Goal: Information Seeking & Learning: Check status

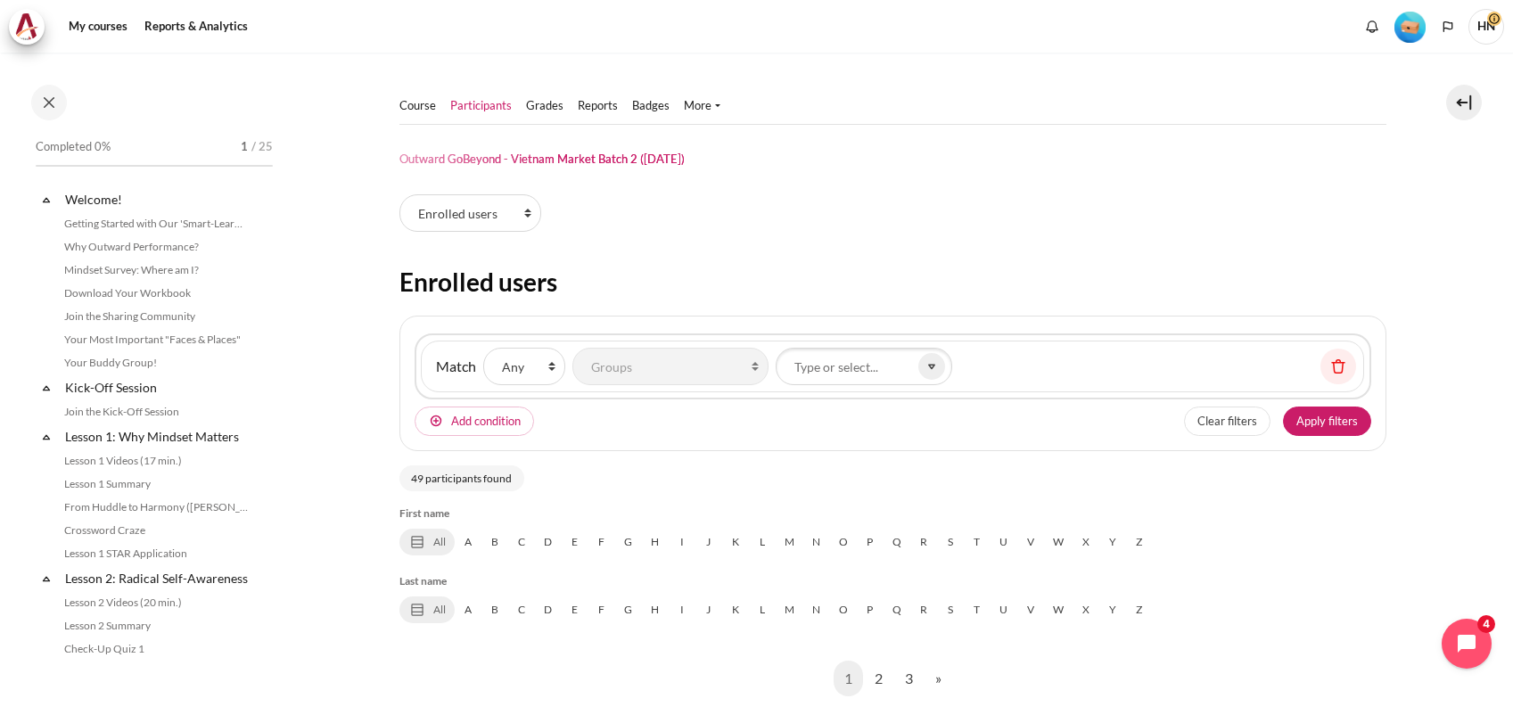
select select "groups"
click at [1416, 29] on img "Level #1" at bounding box center [1410, 27] width 31 height 31
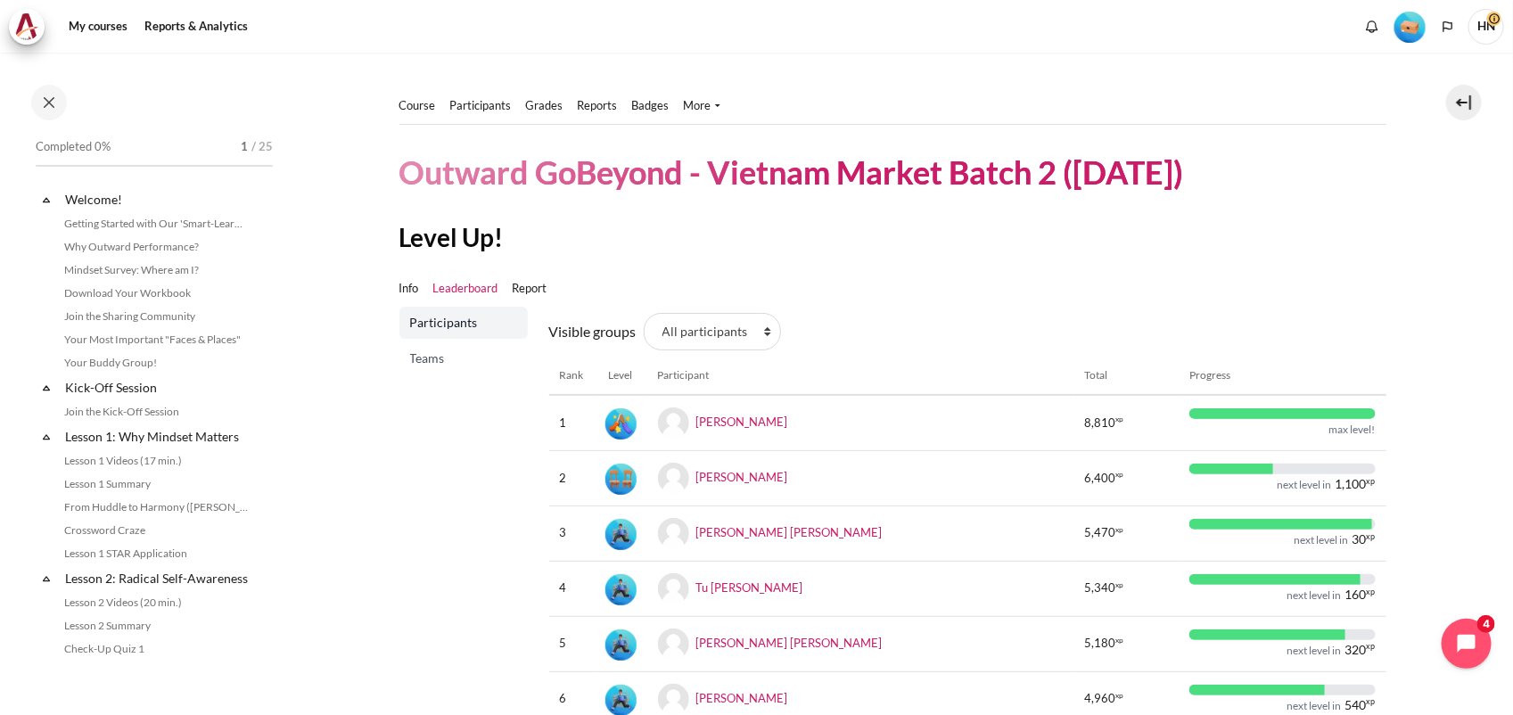
click at [584, 105] on link "Reports" at bounding box center [598, 106] width 40 height 18
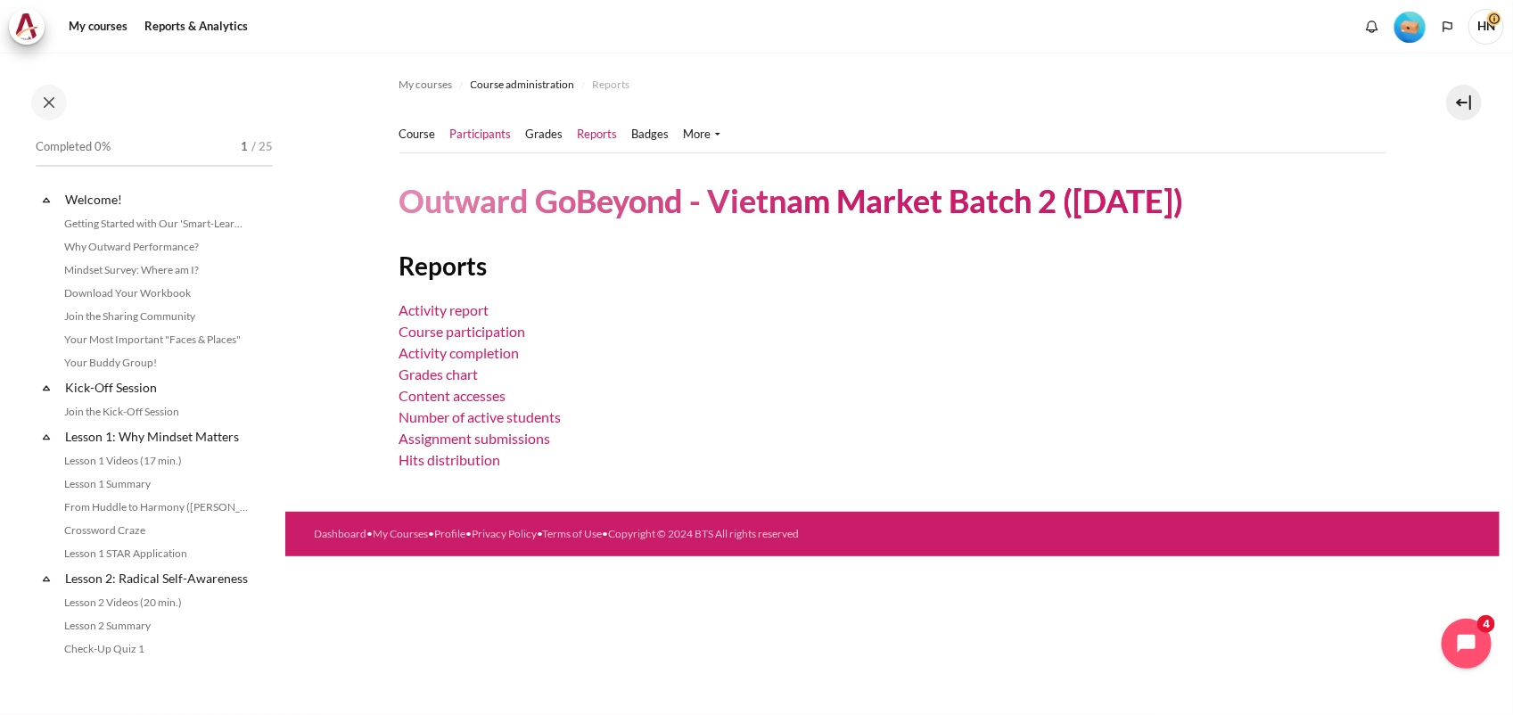
click at [482, 131] on link "Participants" at bounding box center [481, 135] width 62 height 18
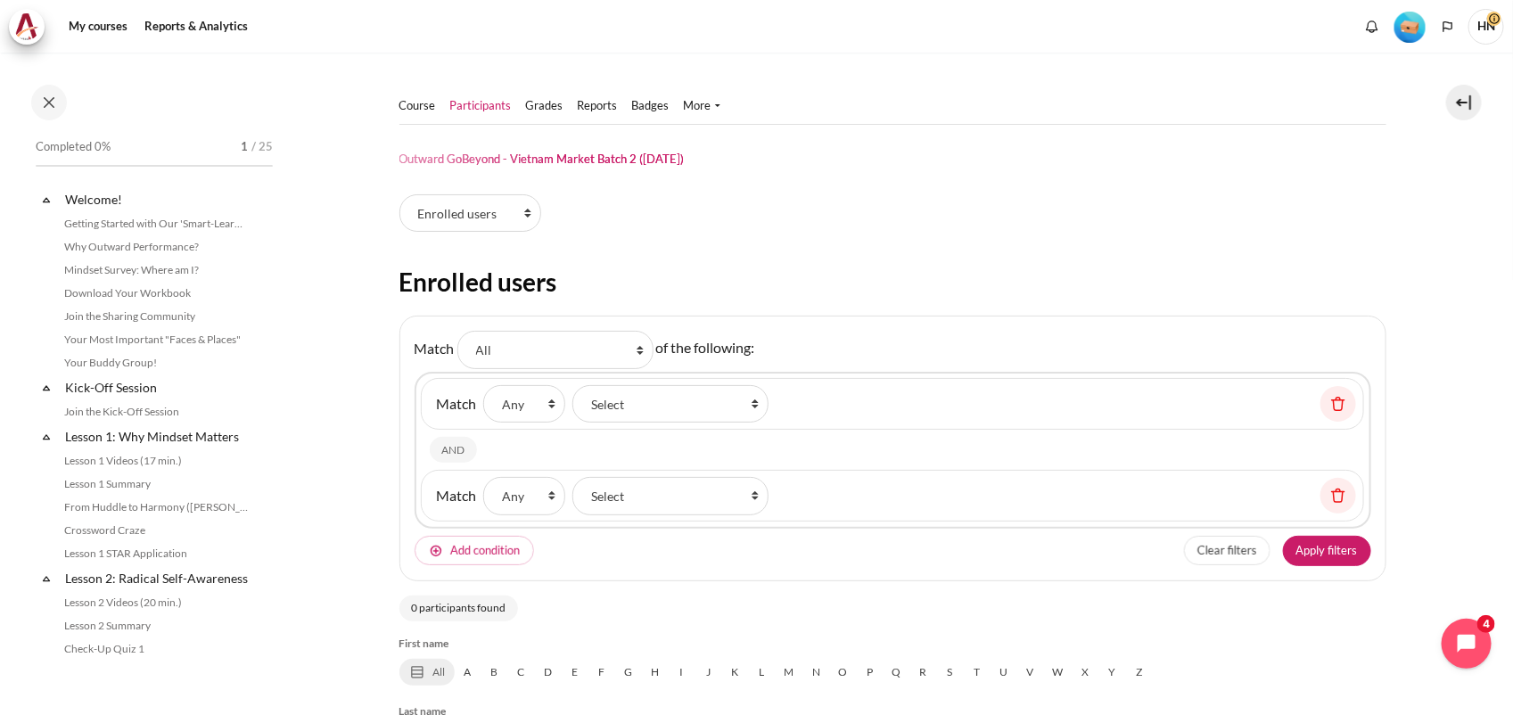
select select "groups"
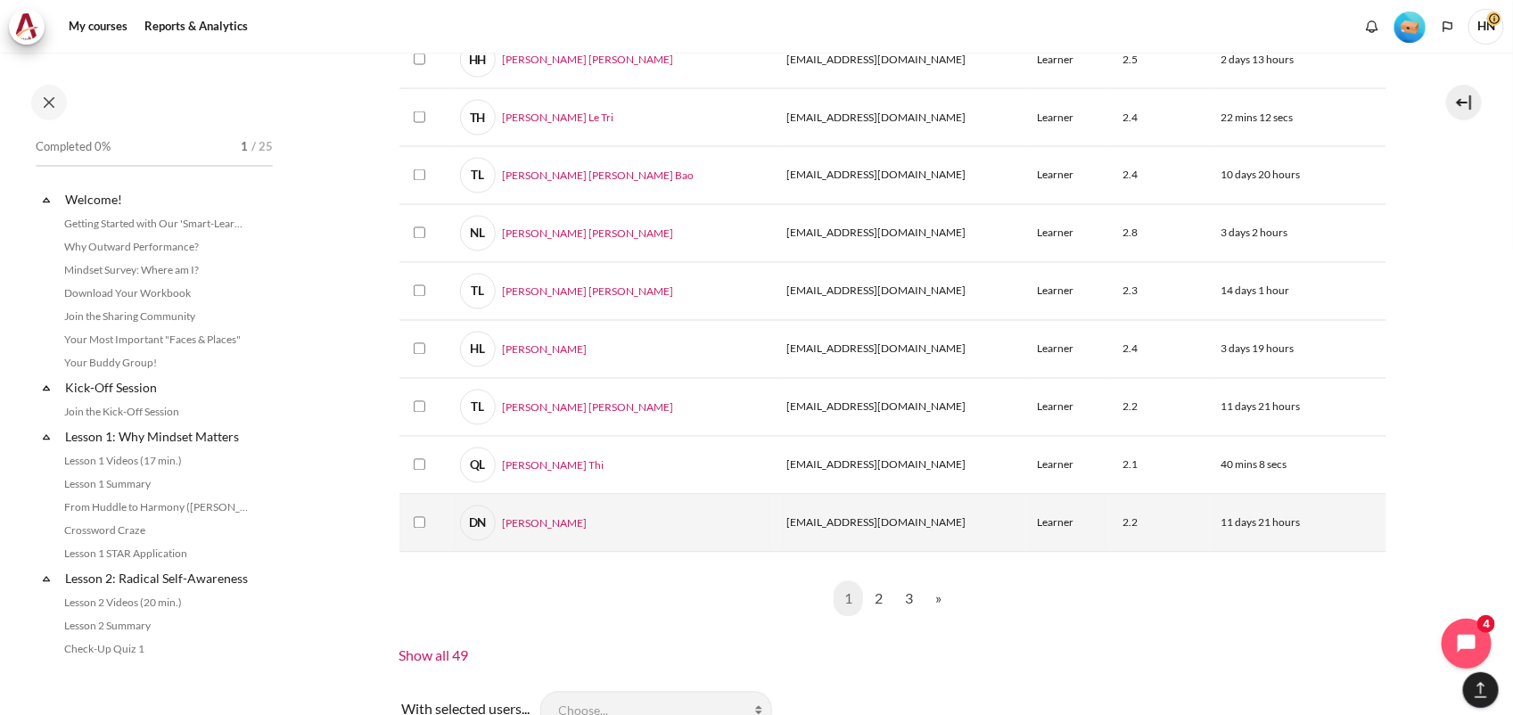
scroll to position [1482, 0]
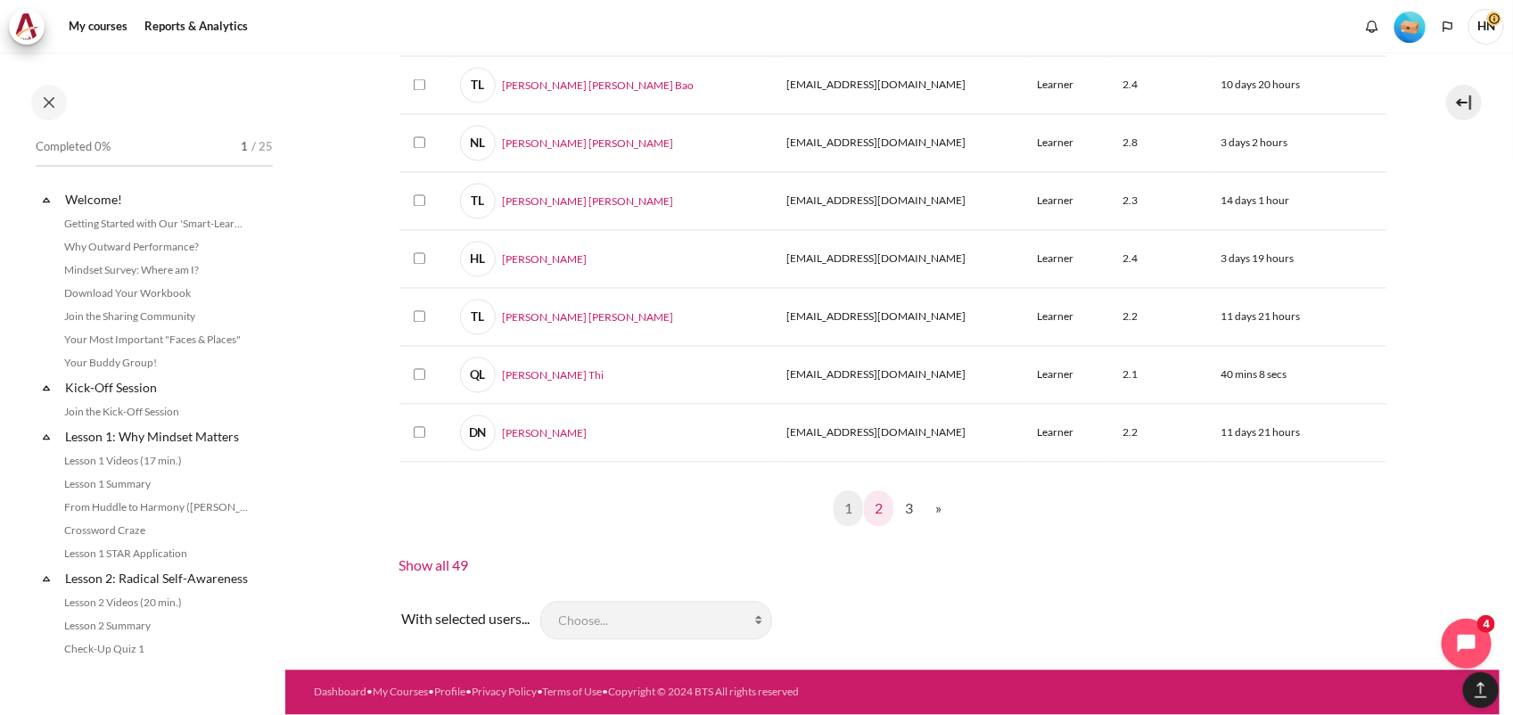
click at [877, 507] on link "2" at bounding box center [878, 509] width 29 height 36
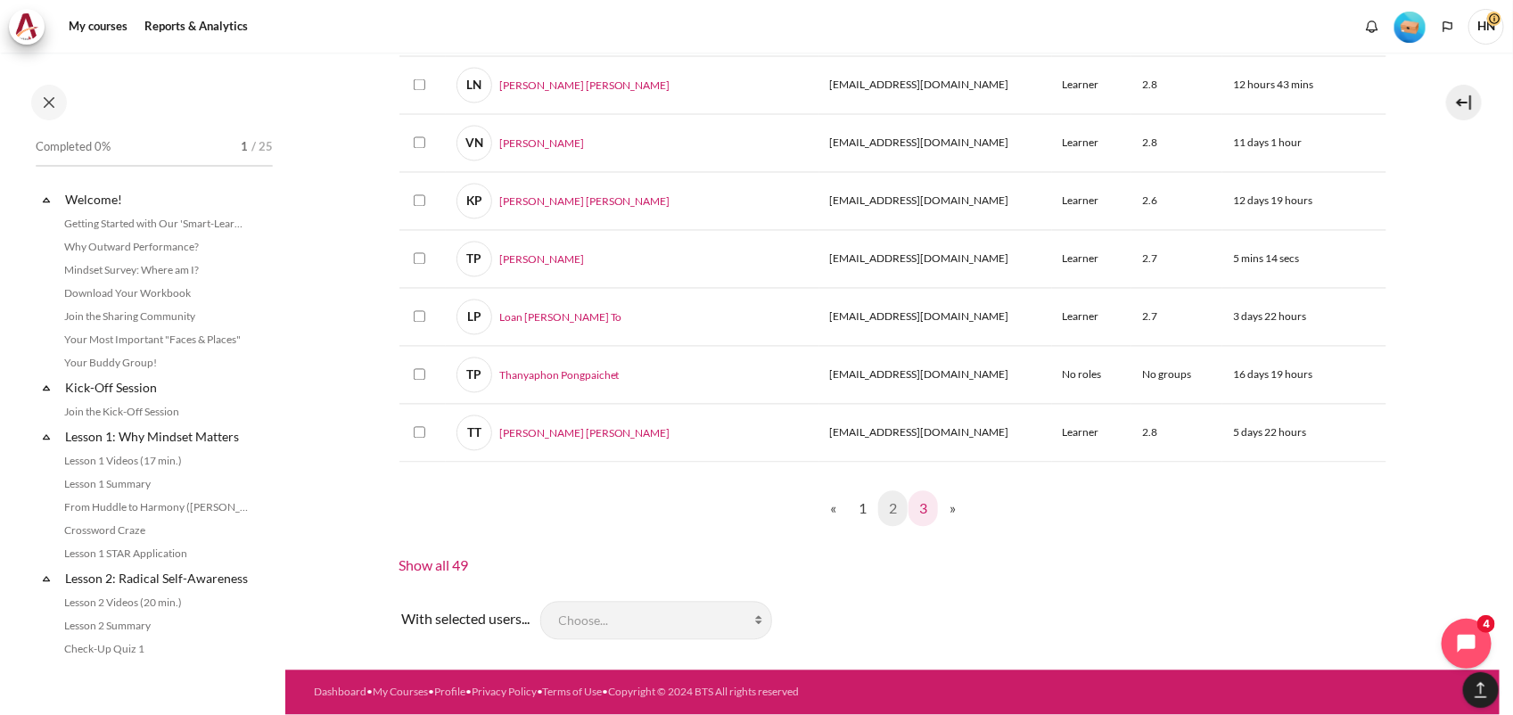
click at [917, 511] on link "3" at bounding box center [923, 509] width 29 height 36
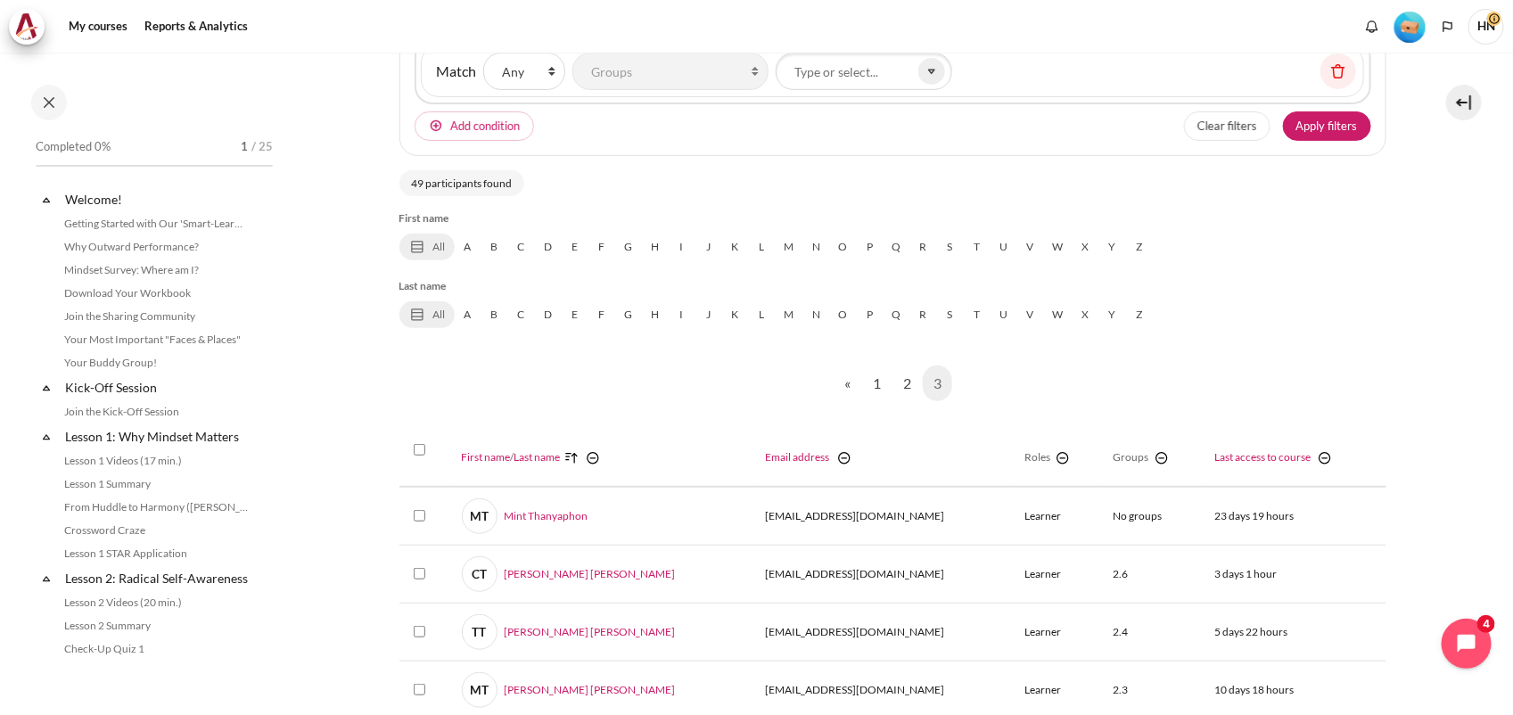
scroll to position [61, 0]
